Goal: Find specific page/section: Find specific page/section

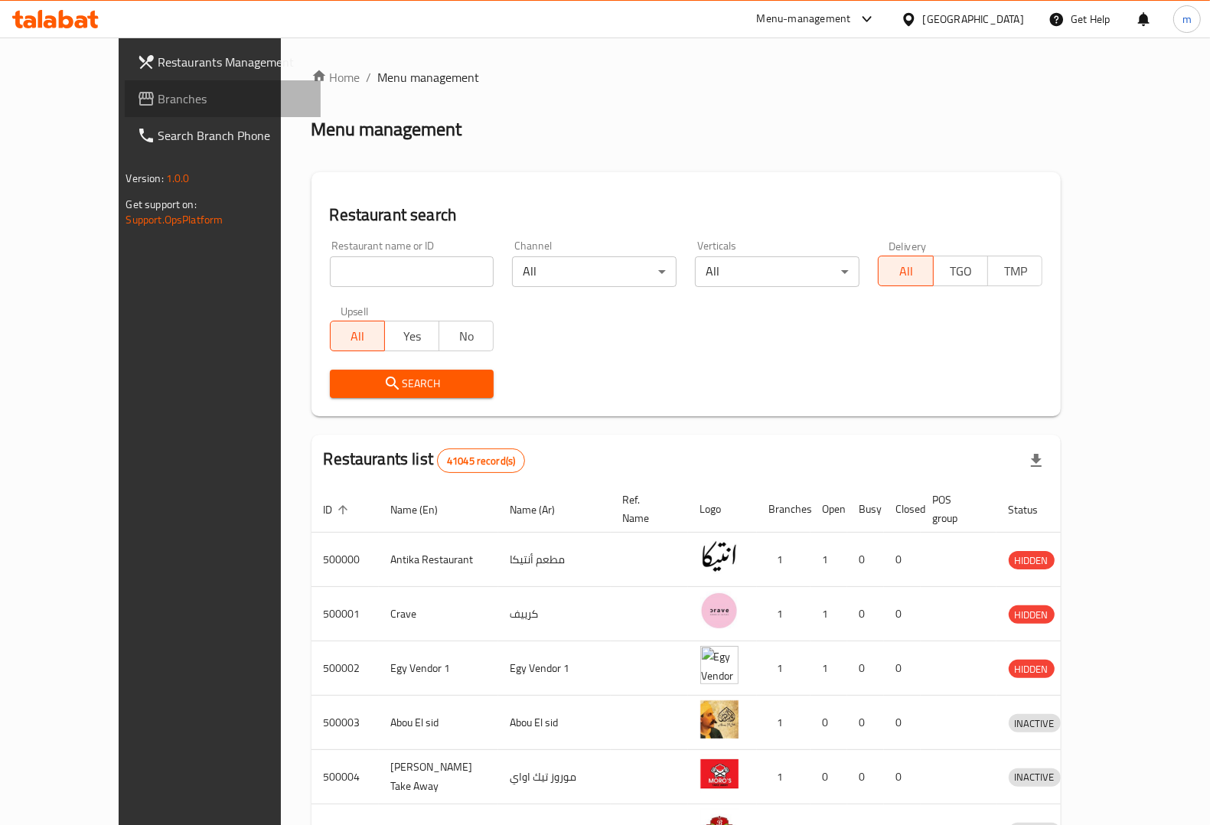
click at [158, 90] on span "Branches" at bounding box center [233, 99] width 150 height 18
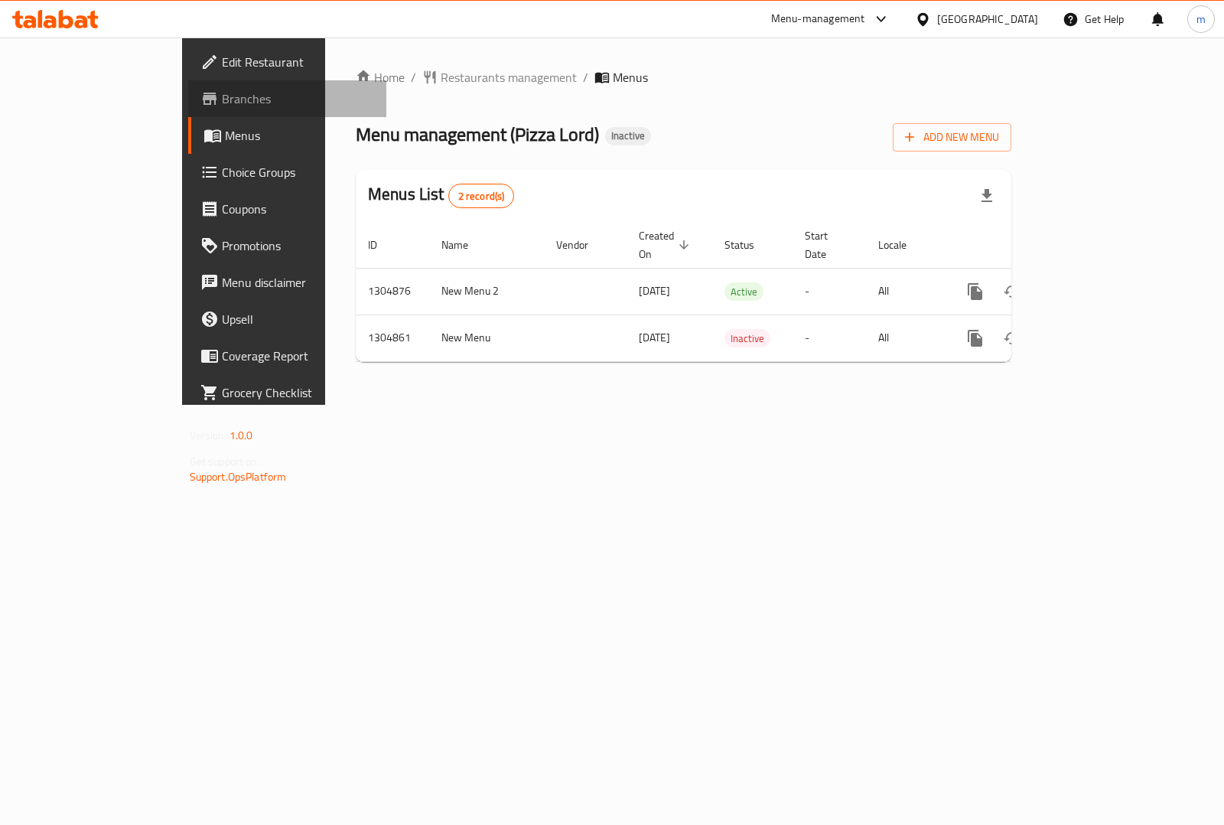
click at [222, 101] on span "Branches" at bounding box center [298, 99] width 152 height 18
